Goal: Information Seeking & Learning: Understand process/instructions

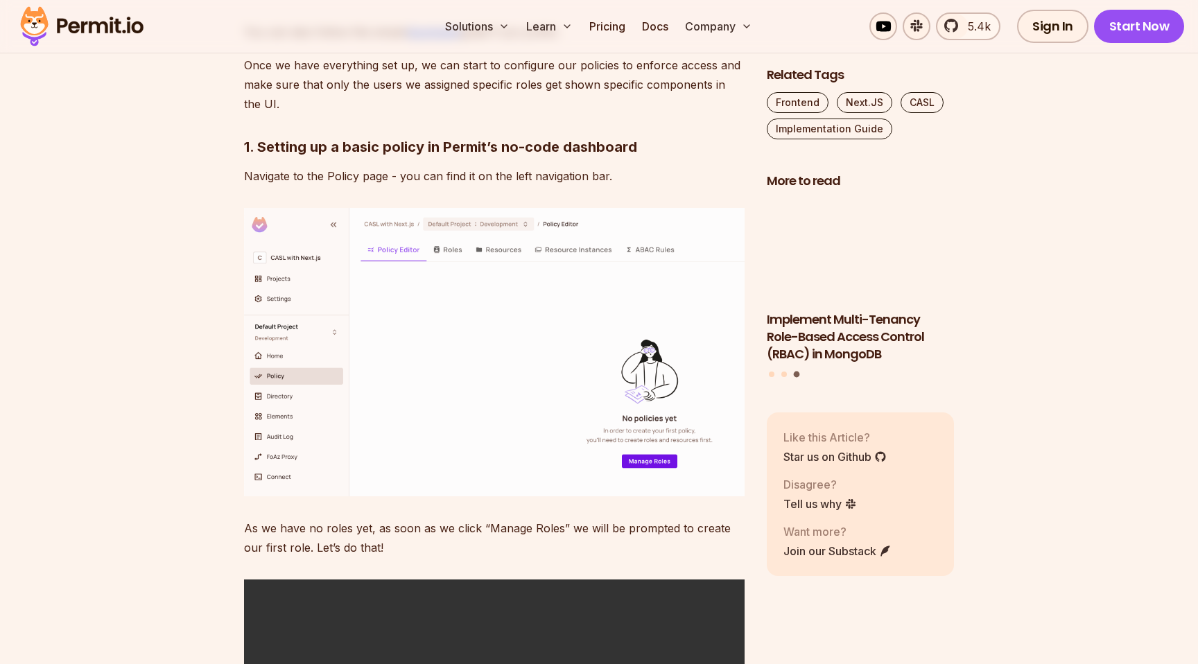
scroll to position [6323, 0]
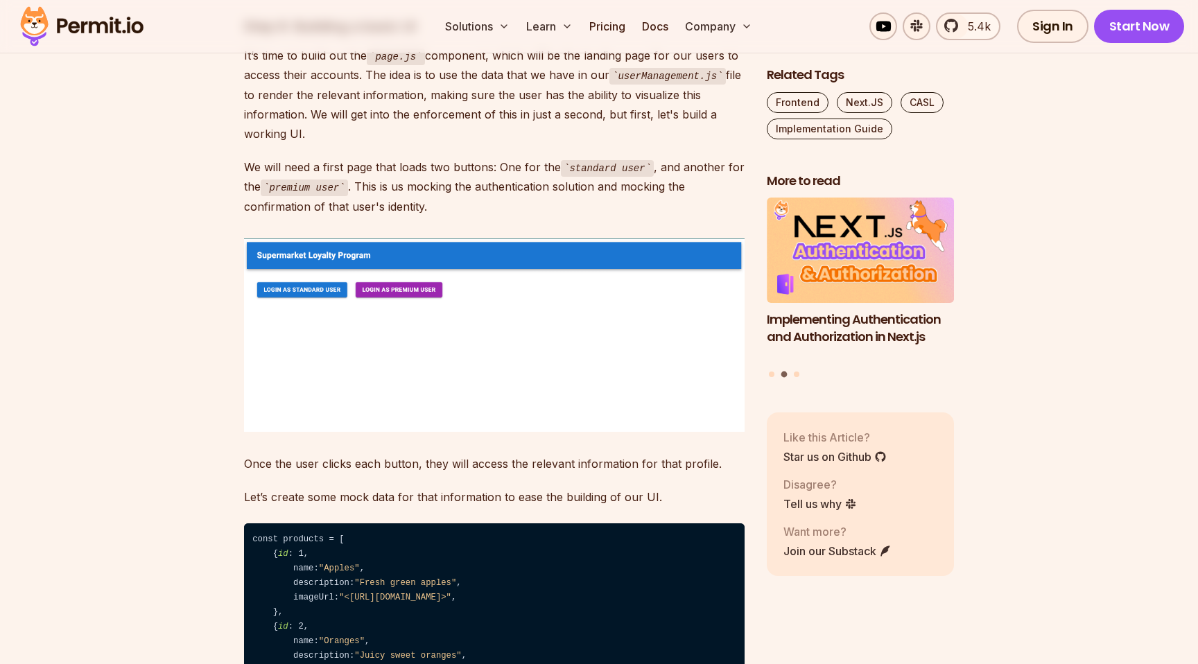
scroll to position [3246, 0]
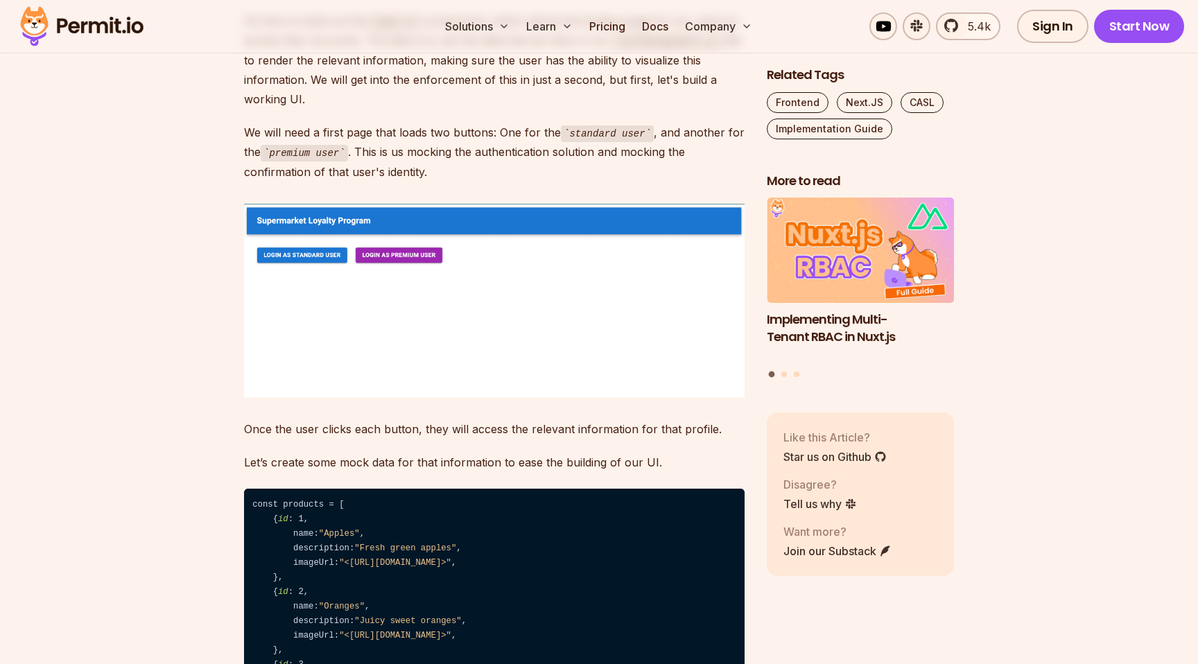
scroll to position [3282, 0]
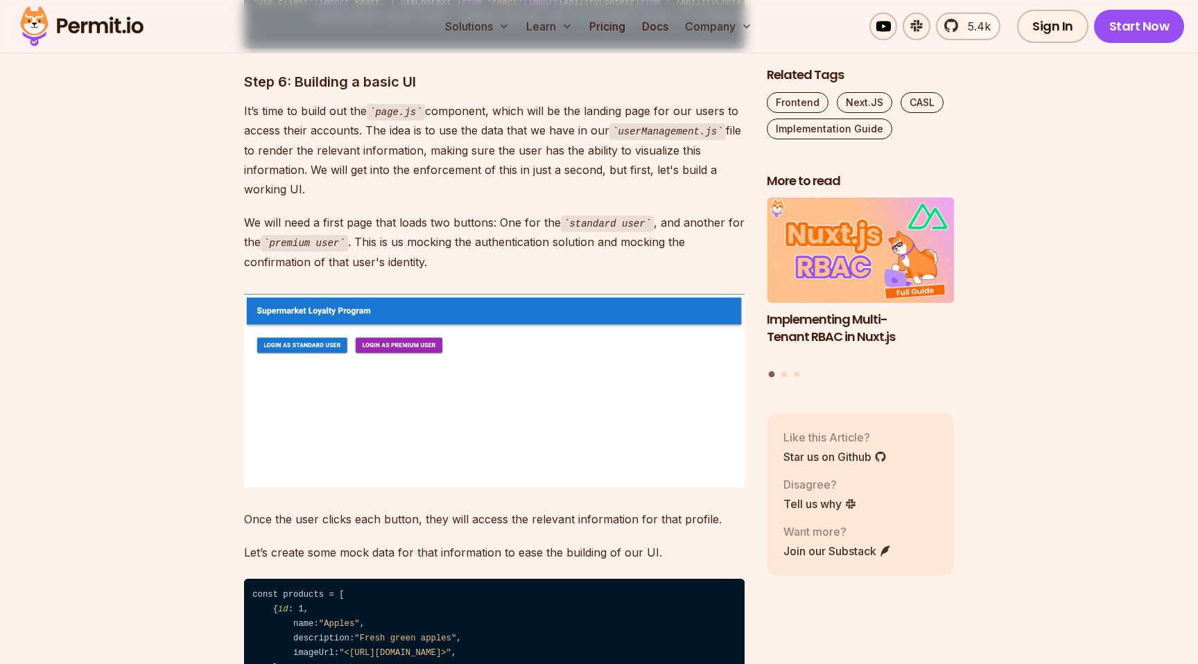
scroll to position [3185, 0]
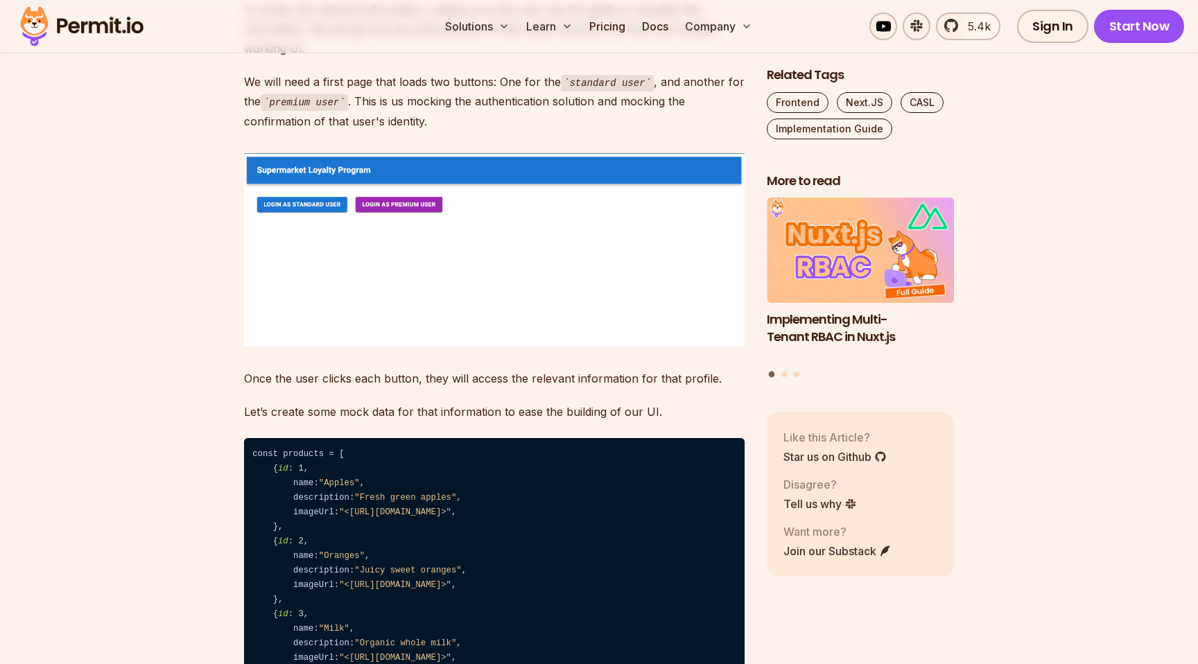
scroll to position [3333, 0]
